Goal: Task Accomplishment & Management: Complete application form

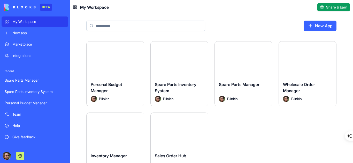
click at [174, 59] on button "Launch" at bounding box center [179, 59] width 39 height 10
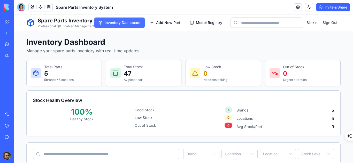
click at [126, 22] on span "Inventory Dashboard" at bounding box center [123, 22] width 36 height 5
click at [166, 25] on button "Add New Part" at bounding box center [165, 23] width 39 height 10
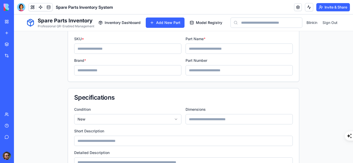
scroll to position [1, 0]
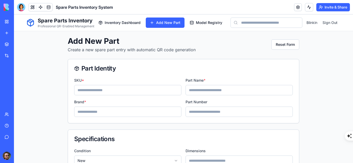
click at [86, 95] on input at bounding box center [127, 90] width 107 height 10
click at [89, 91] on input at bounding box center [127, 90] width 107 height 10
type input "**********"
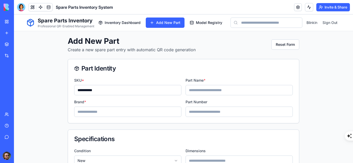
click at [200, 92] on input at bounding box center [238, 90] width 107 height 10
type input "**********"
click at [142, 113] on input at bounding box center [127, 112] width 107 height 10
type input "*******"
click at [107, 89] on input "**********" at bounding box center [127, 90] width 107 height 10
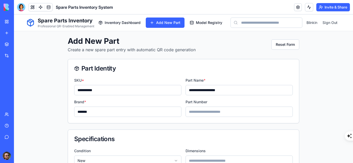
click at [107, 89] on input "**********" at bounding box center [127, 90] width 107 height 10
click at [104, 90] on input "**********" at bounding box center [127, 90] width 107 height 10
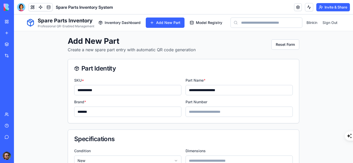
click at [104, 90] on input "**********" at bounding box center [127, 90] width 107 height 10
click at [190, 109] on input at bounding box center [238, 112] width 107 height 10
paste input "**********"
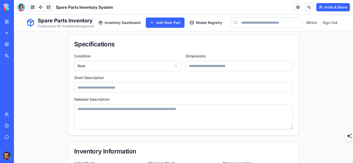
scroll to position [96, 0]
type input "**********"
click at [195, 68] on input at bounding box center [238, 66] width 107 height 10
click at [195, 68] on input "*" at bounding box center [238, 66] width 107 height 10
type input "**********"
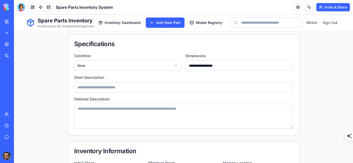
click at [151, 87] on input at bounding box center [183, 87] width 218 height 10
type input "**********"
click at [157, 112] on textarea at bounding box center [183, 116] width 218 height 25
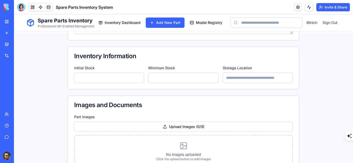
scroll to position [207, 0]
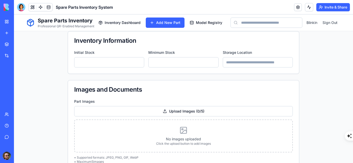
type input "*"
click at [137, 61] on input "*" at bounding box center [109, 62] width 70 height 10
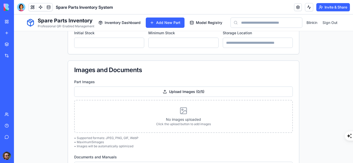
scroll to position [256, 0]
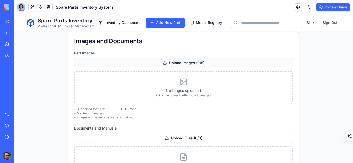
click at [183, 64] on div "Upload Images ( 0 / 5 )" at bounding box center [183, 63] width 218 height 10
click at [14, 14] on input "Upload Images ( 0 / 5 )" at bounding box center [14, 14] width 0 height 0
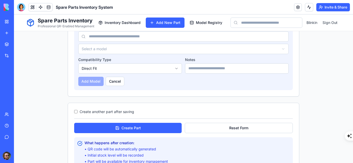
scroll to position [539, 0]
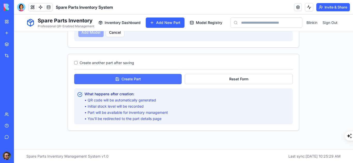
click at [153, 81] on button "Create Part" at bounding box center [127, 79] width 107 height 10
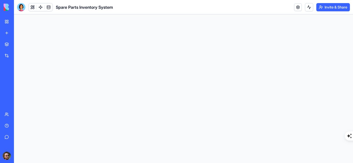
scroll to position [0, 0]
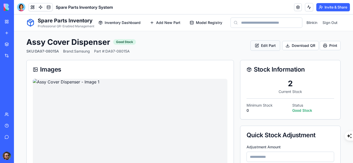
click at [265, 46] on button "Edit Part" at bounding box center [265, 46] width 30 height 10
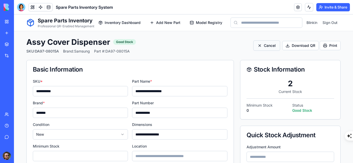
click at [263, 47] on button "Cancel" at bounding box center [266, 46] width 27 height 10
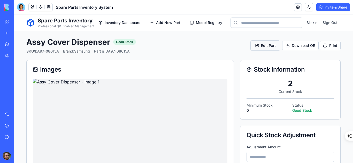
click at [261, 41] on button "Edit Part" at bounding box center [265, 46] width 30 height 10
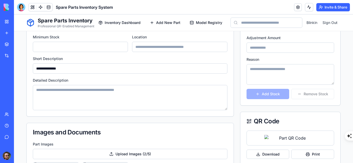
scroll to position [109, 0]
click at [254, 49] on input "number" at bounding box center [289, 48] width 87 height 10
type input "*"
click at [325, 50] on input "*" at bounding box center [289, 48] width 87 height 10
click at [275, 73] on textarea at bounding box center [289, 75] width 87 height 21
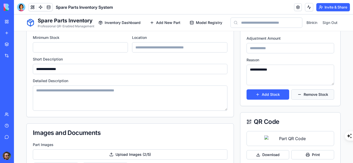
type textarea "**********"
click at [309, 97] on button "Remove Stock" at bounding box center [312, 95] width 43 height 10
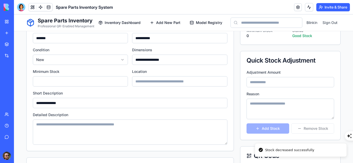
scroll to position [0, 0]
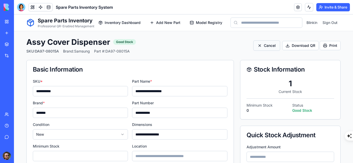
click at [264, 47] on button "Cancel" at bounding box center [266, 46] width 27 height 10
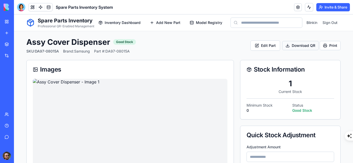
click at [297, 48] on button "Download QR" at bounding box center [300, 45] width 36 height 9
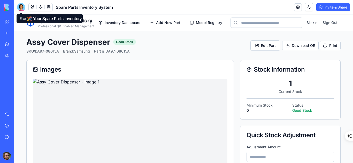
click at [23, 10] on div at bounding box center [21, 7] width 8 height 8
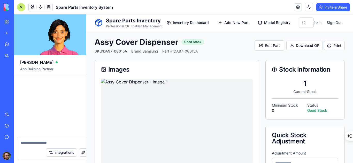
scroll to position [751, 0]
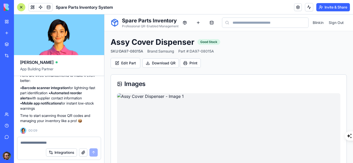
click at [54, 142] on textarea at bounding box center [58, 142] width 77 height 5
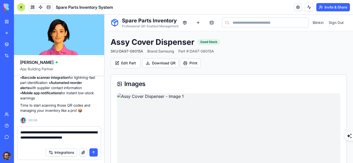
type textarea "**********"
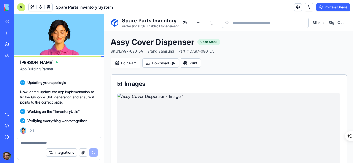
scroll to position [993, 0]
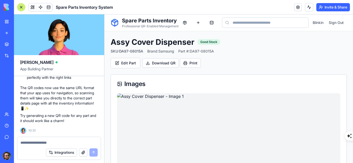
click at [21, 6] on div at bounding box center [21, 7] width 8 height 8
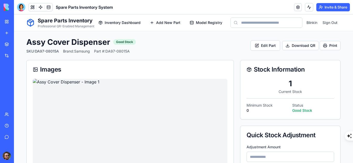
click at [21, 6] on div at bounding box center [21, 7] width 8 height 8
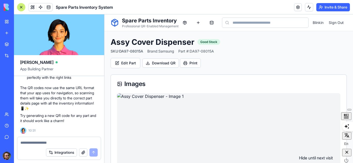
click at [347, 155] on icon "button" at bounding box center [346, 152] width 5 height 5
click at [19, 91] on div "Spare Parts Inventory System" at bounding box center [12, 91] width 14 height 5
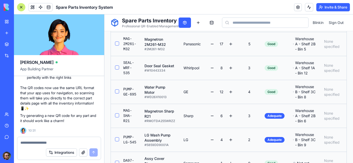
scroll to position [224, 0]
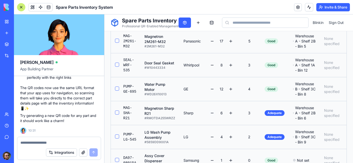
click at [211, 115] on button at bounding box center [212, 113] width 6 height 6
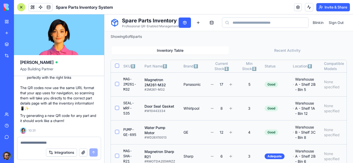
scroll to position [181, 0]
click at [117, 86] on button "button" at bounding box center [117, 84] width 4 height 4
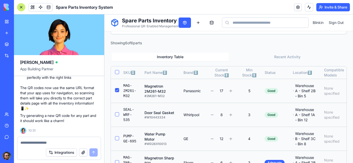
scroll to position [187, 0]
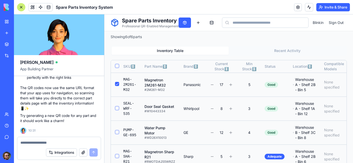
click at [117, 90] on td at bounding box center [115, 85] width 8 height 24
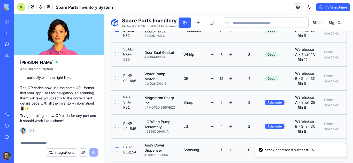
scroll to position [279, 0]
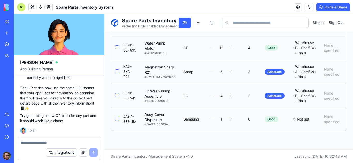
click at [210, 69] on button at bounding box center [212, 72] width 6 height 6
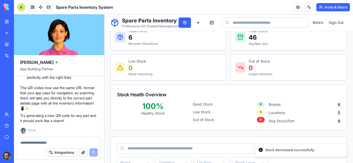
scroll to position [0, 0]
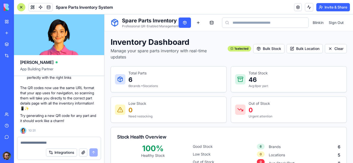
click at [21, 9] on div at bounding box center [21, 7] width 8 height 8
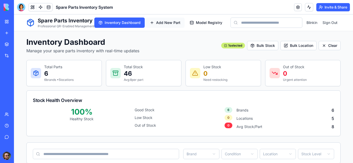
click at [156, 25] on span "Add New Part" at bounding box center [168, 22] width 24 height 5
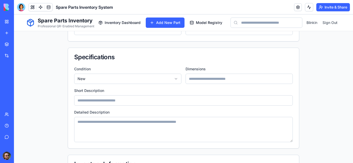
scroll to position [63, 0]
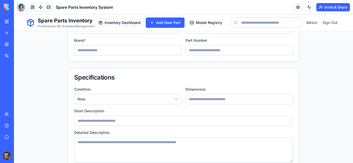
click at [116, 23] on span "Inventory Dashboard" at bounding box center [123, 22] width 36 height 5
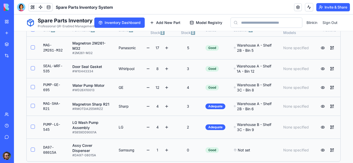
scroll to position [203, 0]
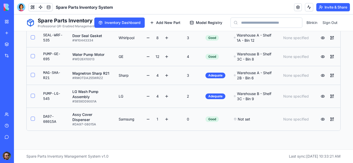
click at [320, 119] on button at bounding box center [322, 119] width 8 height 8
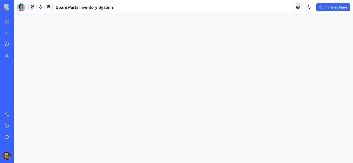
scroll to position [0, 0]
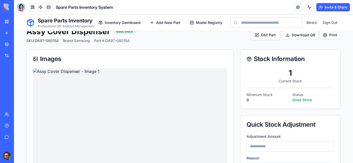
scroll to position [2, 0]
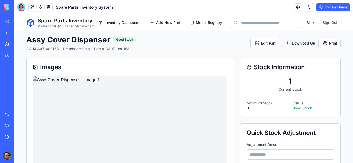
click at [296, 43] on button "Download QR" at bounding box center [300, 43] width 36 height 9
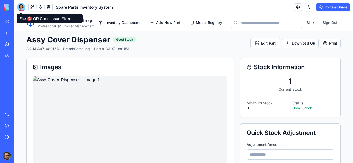
click at [23, 9] on div at bounding box center [21, 7] width 8 height 8
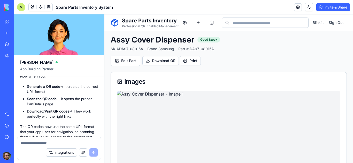
scroll to position [993, 0]
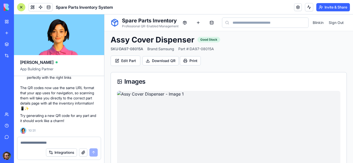
click at [52, 144] on textarea at bounding box center [58, 142] width 77 height 5
click at [23, 7] on div at bounding box center [21, 7] width 8 height 8
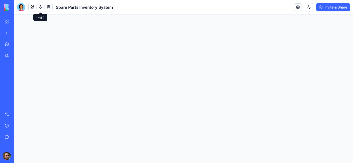
scroll to position [0, 0]
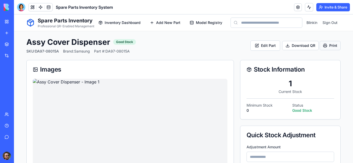
click at [324, 46] on button "Print" at bounding box center [329, 45] width 21 height 9
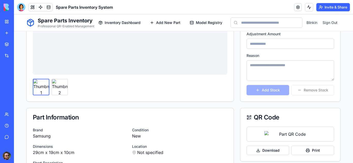
scroll to position [185, 0]
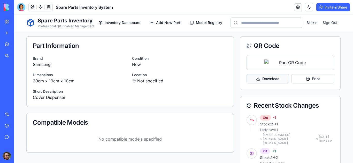
click at [272, 77] on button "Download" at bounding box center [267, 78] width 43 height 9
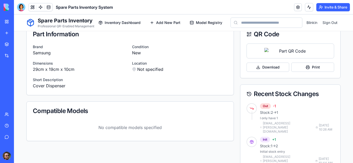
scroll to position [197, 0]
click at [297, 71] on button "Print" at bounding box center [312, 66] width 43 height 9
click at [268, 66] on button "Download" at bounding box center [267, 66] width 43 height 9
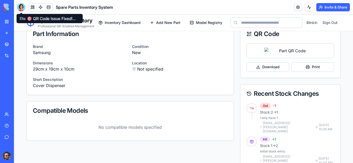
click at [21, 7] on div at bounding box center [21, 7] width 8 height 8
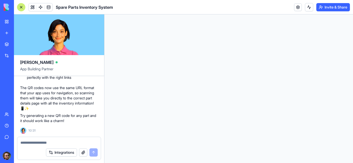
scroll to position [0, 0]
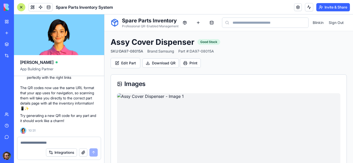
click at [59, 142] on textarea at bounding box center [58, 142] width 77 height 5
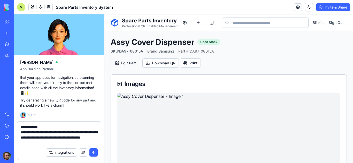
type textarea "**********"
click at [132, 62] on button "Edit Part" at bounding box center [125, 63] width 30 height 10
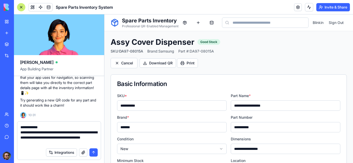
click at [151, 105] on input "**********" at bounding box center [171, 106] width 109 height 10
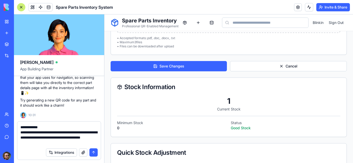
scroll to position [401, 0]
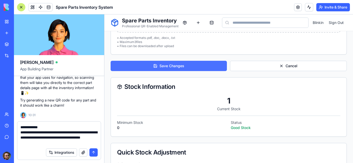
type input "**********"
click at [177, 64] on button "Save Changes" at bounding box center [168, 66] width 116 height 10
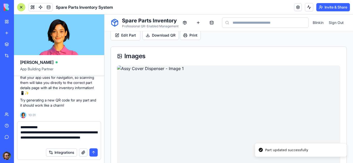
scroll to position [25, 0]
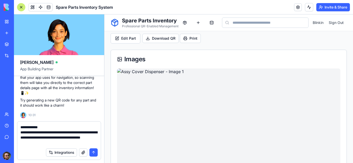
click at [53, 145] on textarea "**********" at bounding box center [58, 135] width 77 height 21
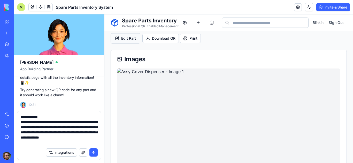
type textarea "**********"
click at [124, 40] on button "Edit Part" at bounding box center [125, 38] width 30 height 10
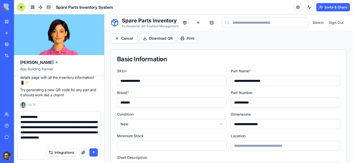
click at [155, 81] on input "**********" at bounding box center [171, 81] width 109 height 10
type input "**********"
click at [134, 41] on button "Cancel" at bounding box center [123, 38] width 27 height 10
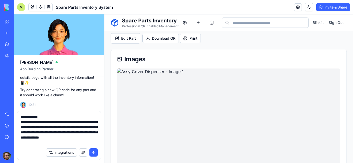
click at [76, 145] on textarea "**********" at bounding box center [58, 130] width 77 height 31
type textarea "**********"
drag, startPoint x: 70, startPoint y: 142, endPoint x: 18, endPoint y: 115, distance: 59.0
click at [18, 115] on div "**********" at bounding box center [58, 129] width 83 height 34
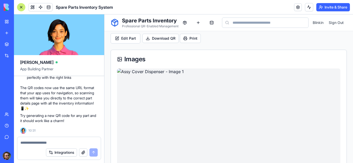
scroll to position [993, 0]
click at [23, 8] on div at bounding box center [21, 7] width 8 height 8
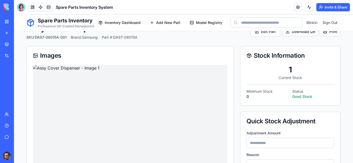
scroll to position [0, 0]
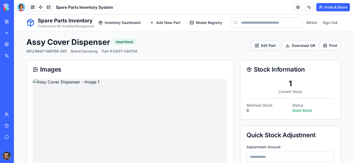
click at [259, 47] on button "Edit Part" at bounding box center [265, 46] width 30 height 10
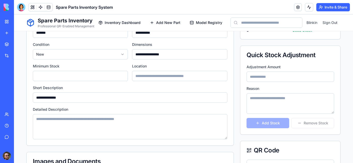
scroll to position [79, 0]
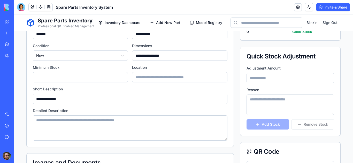
click at [290, 80] on input "number" at bounding box center [289, 78] width 87 height 10
type input "*"
click at [285, 98] on textarea at bounding box center [289, 105] width 87 height 21
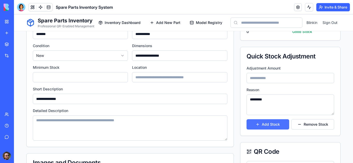
type textarea "*********"
click at [278, 127] on button "Add Stock" at bounding box center [267, 125] width 43 height 10
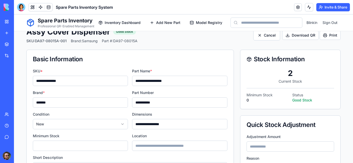
scroll to position [0, 0]
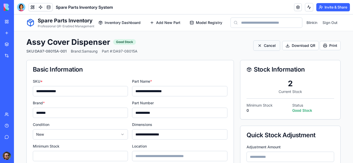
click at [263, 47] on button "Cancel" at bounding box center [266, 46] width 27 height 10
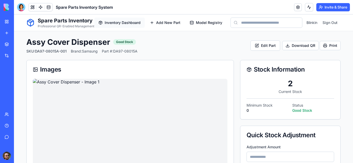
click at [132, 24] on span "Inventory Dashboard" at bounding box center [123, 22] width 36 height 5
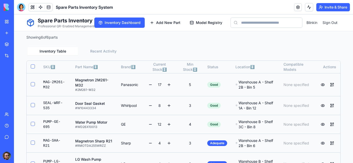
scroll to position [135, 0]
click at [32, 84] on button "button" at bounding box center [33, 85] width 4 height 4
click at [32, 84] on button "button" at bounding box center [33, 84] width 4 height 4
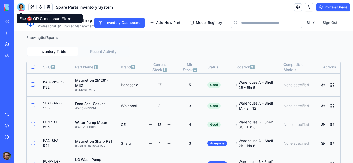
click at [24, 7] on div at bounding box center [21, 7] width 8 height 8
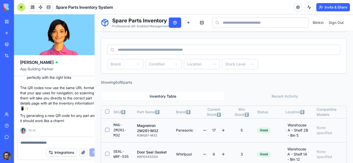
scroll to position [0, 0]
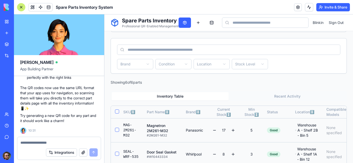
click at [53, 145] on textarea at bounding box center [58, 142] width 77 height 5
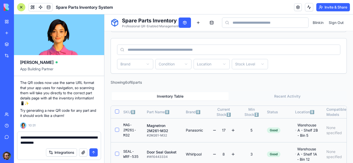
type textarea "**********"
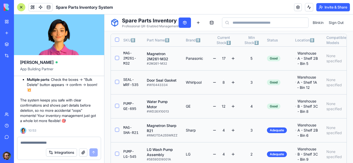
scroll to position [274, 0]
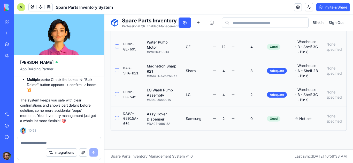
click at [181, 116] on td "Samsung" at bounding box center [194, 119] width 26 height 24
click at [21, 7] on div at bounding box center [21, 7] width 8 height 8
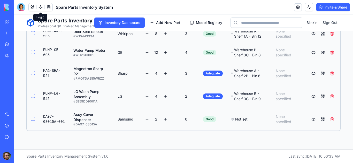
scroll to position [211, 0]
click at [312, 120] on button at bounding box center [313, 119] width 8 height 8
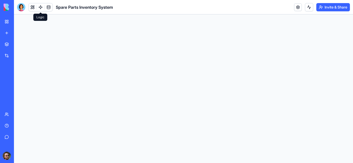
scroll to position [0, 0]
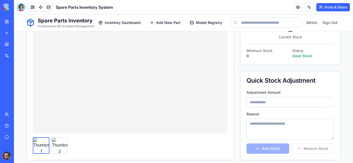
scroll to position [54, 0]
click at [59, 146] on img at bounding box center [59, 145] width 15 height 15
click at [43, 146] on img at bounding box center [40, 145] width 15 height 15
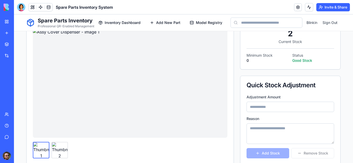
scroll to position [0, 0]
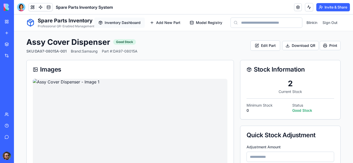
click at [119, 26] on button "Inventory Dashboard" at bounding box center [119, 23] width 50 height 10
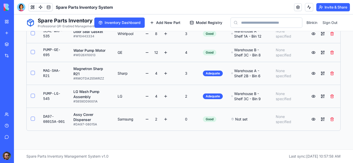
scroll to position [211, 0]
click at [319, 120] on button at bounding box center [322, 119] width 8 height 8
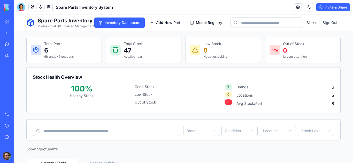
scroll to position [0, 0]
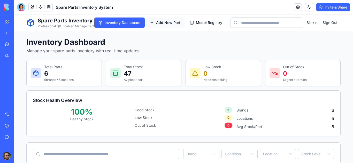
click at [161, 24] on span "Add New Part" at bounding box center [168, 22] width 24 height 5
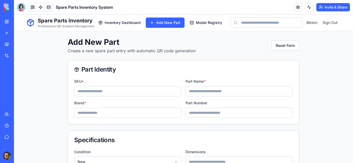
scroll to position [14, 0]
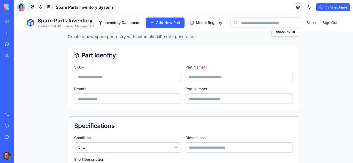
click at [133, 91] on label "Brand *" at bounding box center [127, 88] width 107 height 5
click at [101, 78] on input at bounding box center [127, 77] width 107 height 10
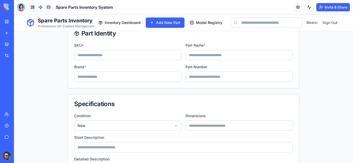
scroll to position [0, 0]
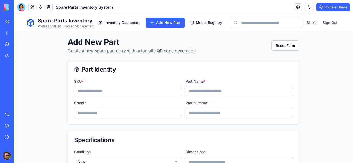
click at [138, 91] on input at bounding box center [127, 91] width 107 height 10
type input "**********"
click at [207, 94] on input at bounding box center [238, 91] width 107 height 10
type input "**********"
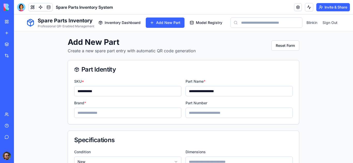
click at [140, 112] on input at bounding box center [127, 113] width 107 height 10
type input "*******"
type input "**********"
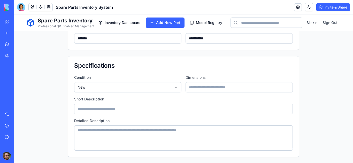
scroll to position [74, 0]
click at [201, 87] on input at bounding box center [238, 88] width 107 height 10
type input "***"
click at [135, 109] on input at bounding box center [183, 110] width 218 height 10
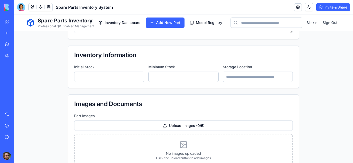
scroll to position [193, 0]
type input "**********"
drag, startPoint x: 99, startPoint y: 80, endPoint x: 126, endPoint y: 75, distance: 27.6
click at [126, 75] on input "*" at bounding box center [109, 76] width 70 height 10
type input "*"
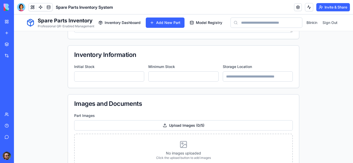
click at [138, 76] on input "*" at bounding box center [109, 76] width 70 height 10
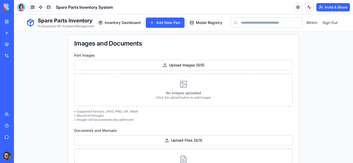
scroll to position [256, 0]
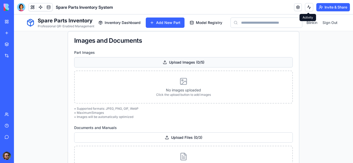
click at [181, 61] on div "Upload Images ( 0 / 5 )" at bounding box center [183, 62] width 218 height 10
click at [14, 14] on input "Upload Images ( 0 / 5 )" at bounding box center [14, 14] width 0 height 0
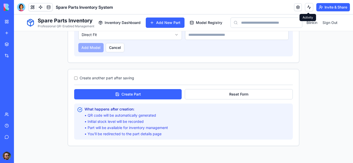
scroll to position [569, 0]
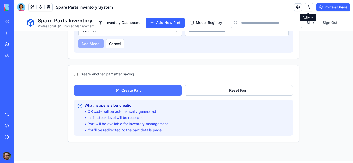
click at [152, 91] on button "Create Part" at bounding box center [127, 90] width 107 height 10
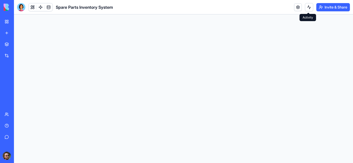
scroll to position [0, 0]
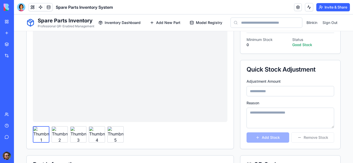
scroll to position [66, 0]
click at [58, 132] on img at bounding box center [59, 134] width 15 height 15
click at [79, 135] on img at bounding box center [77, 134] width 15 height 15
click at [91, 135] on img at bounding box center [96, 134] width 15 height 15
click at [110, 136] on img at bounding box center [115, 134] width 15 height 15
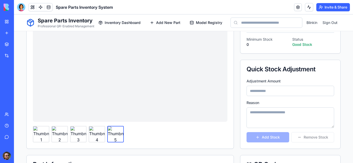
click at [95, 136] on img at bounding box center [96, 134] width 15 height 15
click at [78, 136] on img at bounding box center [77, 134] width 15 height 15
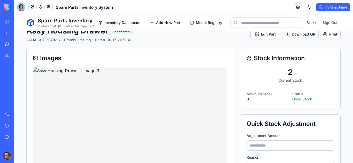
scroll to position [0, 0]
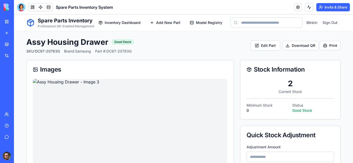
drag, startPoint x: 240, startPoint y: 55, endPoint x: 194, endPoint y: 15, distance: 61.6
click at [142, 47] on div "Assy Housing Drawer Good Stock SKU: DC97-20783G Brand: Samsung Part #: DC97-207…" at bounding box center [183, 45] width 314 height 17
